Goal: Information Seeking & Learning: Compare options

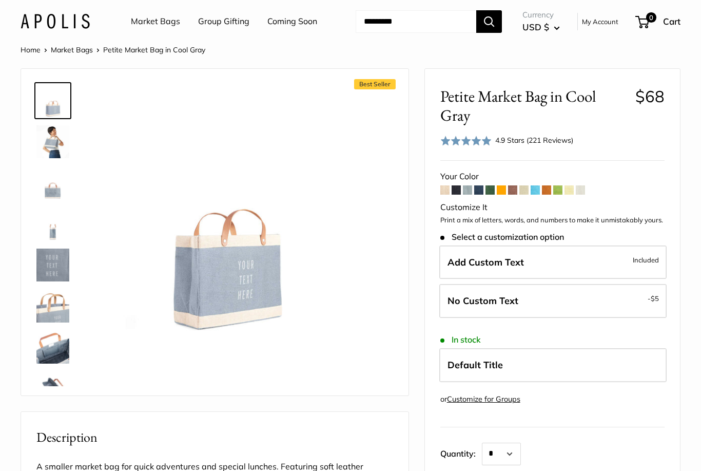
click at [458, 193] on span at bounding box center [456, 189] width 9 height 9
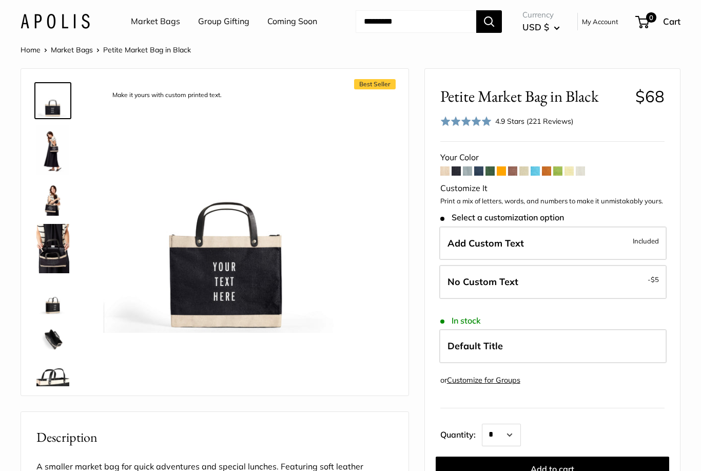
click at [479, 175] on span at bounding box center [478, 170] width 9 height 9
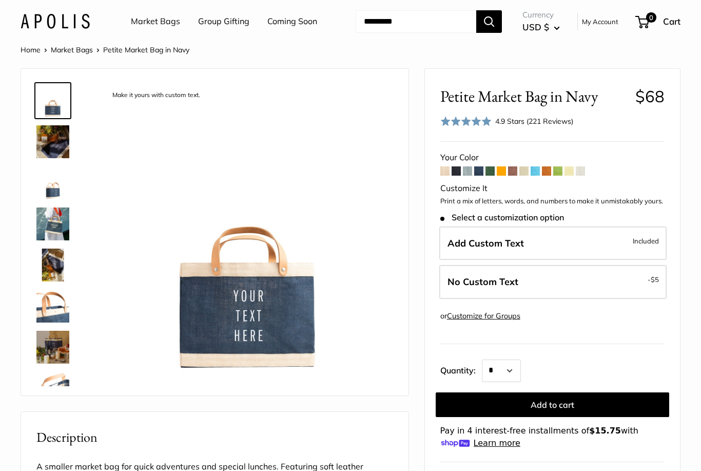
click at [521, 175] on span at bounding box center [523, 170] width 9 height 9
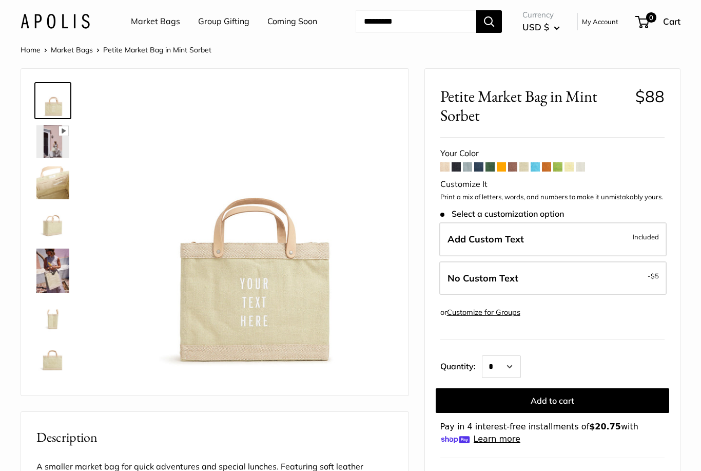
click at [568, 170] on span at bounding box center [569, 166] width 9 height 9
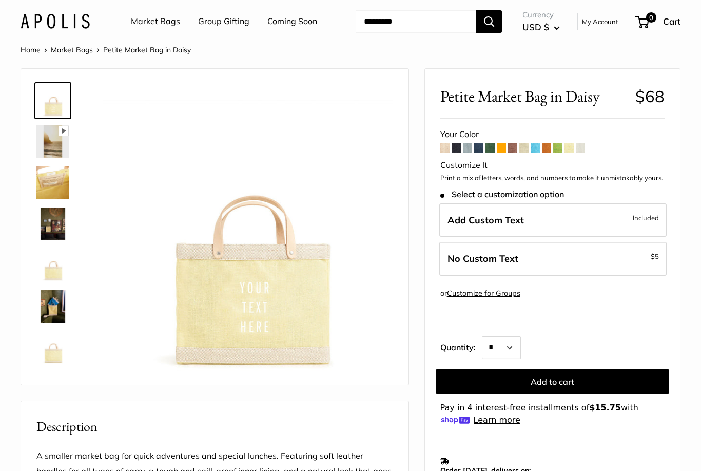
click at [583, 158] on div "Customize It" at bounding box center [552, 165] width 224 height 15
click at [576, 150] on span at bounding box center [580, 147] width 9 height 9
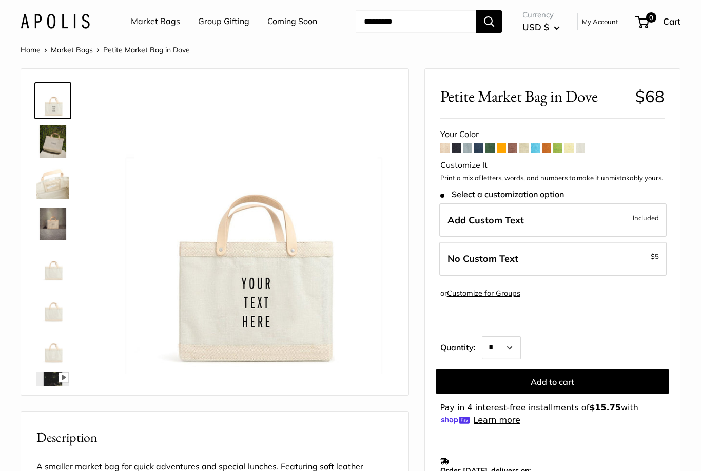
click at [455, 151] on span at bounding box center [456, 147] width 9 height 9
